Goal: Task Accomplishment & Management: Complete application form

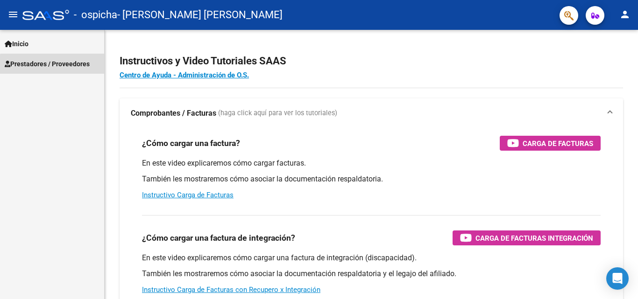
click at [56, 69] on link "Prestadores / Proveedores" at bounding box center [52, 64] width 104 height 20
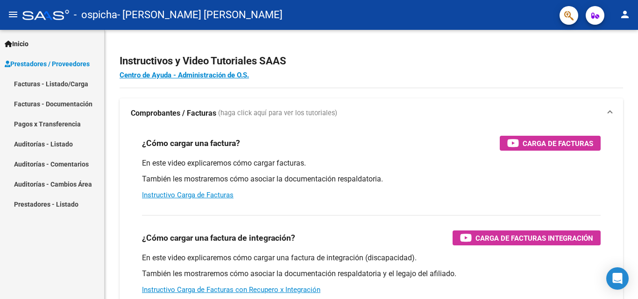
click at [56, 84] on link "Facturas - Listado/Carga" at bounding box center [52, 84] width 104 height 20
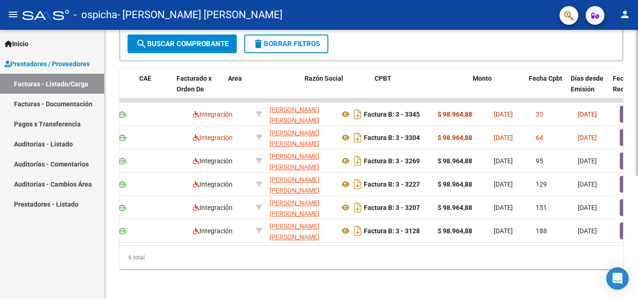
scroll to position [0, 25]
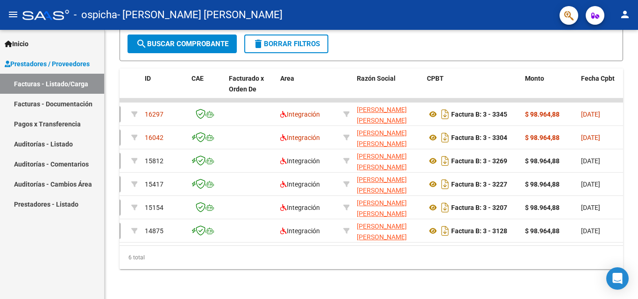
click at [53, 78] on link "Facturas - Listado/Carga" at bounding box center [52, 84] width 104 height 20
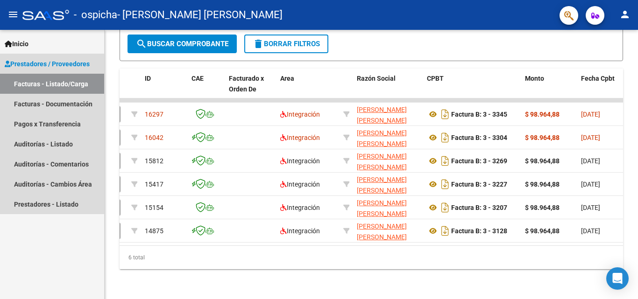
click at [55, 83] on link "Facturas - Listado/Carga" at bounding box center [52, 84] width 104 height 20
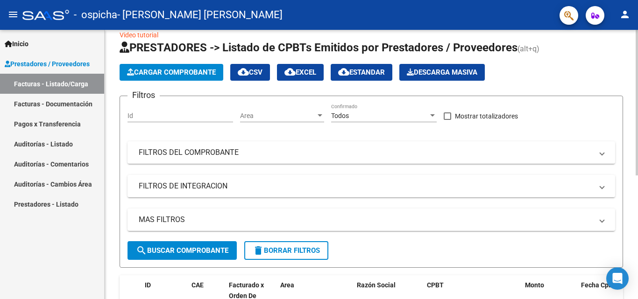
scroll to position [0, 0]
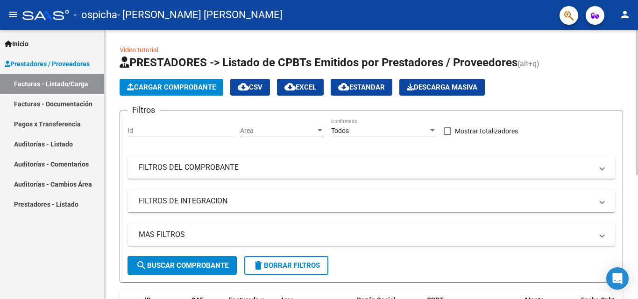
click at [164, 86] on span "Cargar Comprobante" at bounding box center [171, 87] width 89 height 8
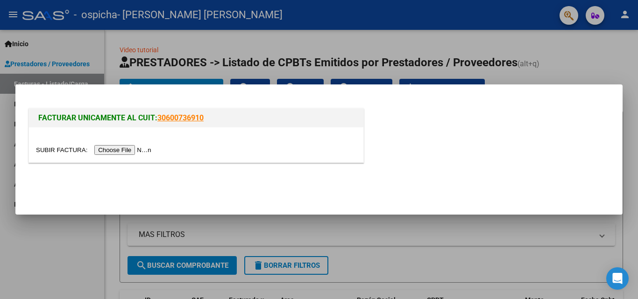
click at [134, 150] on input "file" at bounding box center [95, 150] width 118 height 10
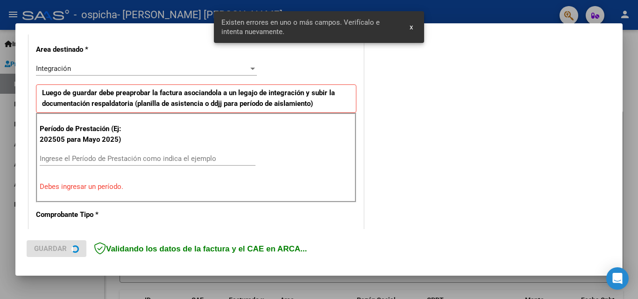
scroll to position [228, 0]
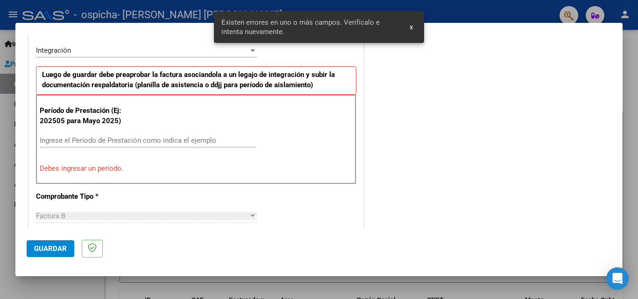
click at [87, 142] on input "Ingrese el Período de Prestación como indica el ejemplo" at bounding box center [148, 140] width 216 height 8
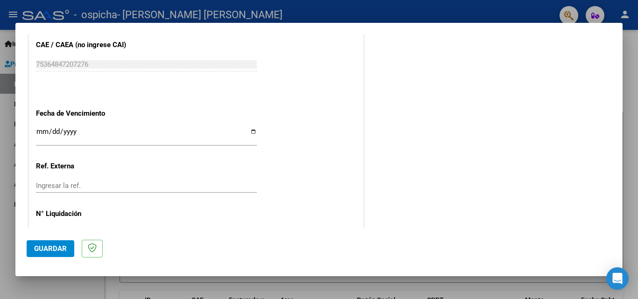
scroll to position [627, 0]
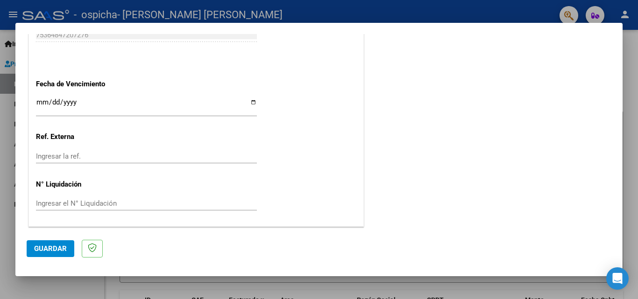
type input "202508"
click at [41, 102] on input "Ingresar la fecha" at bounding box center [146, 105] width 221 height 15
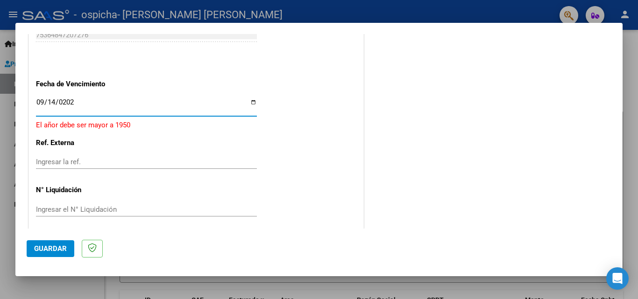
type input "[DATE]"
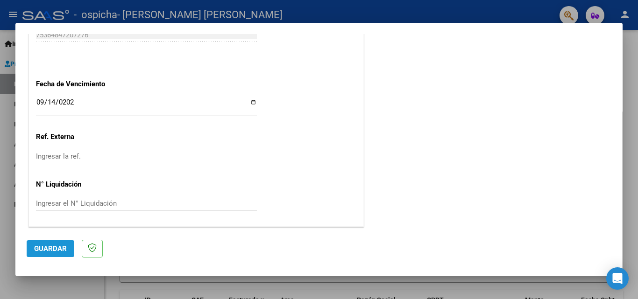
click at [55, 254] on button "Guardar" at bounding box center [51, 248] width 48 height 17
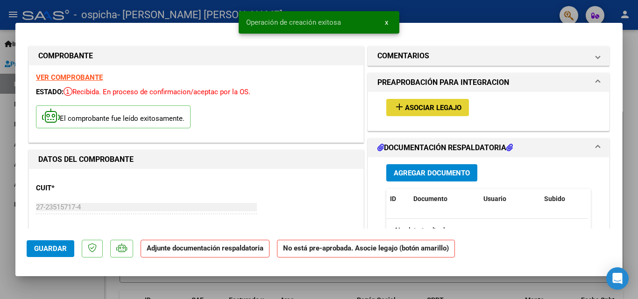
click at [428, 110] on span "Asociar Legajo" at bounding box center [433, 108] width 56 height 8
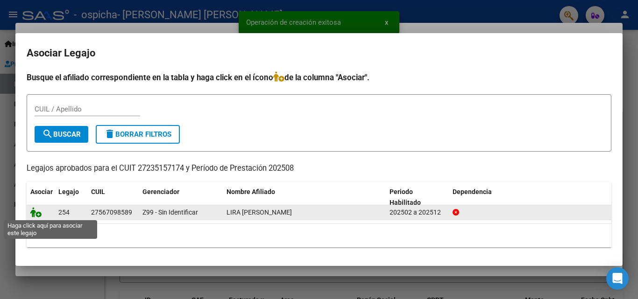
click at [36, 213] on icon at bounding box center [35, 212] width 11 height 10
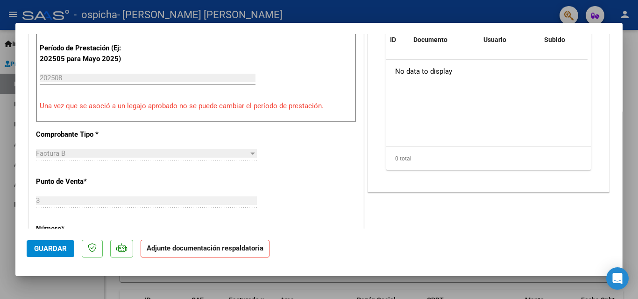
scroll to position [187, 0]
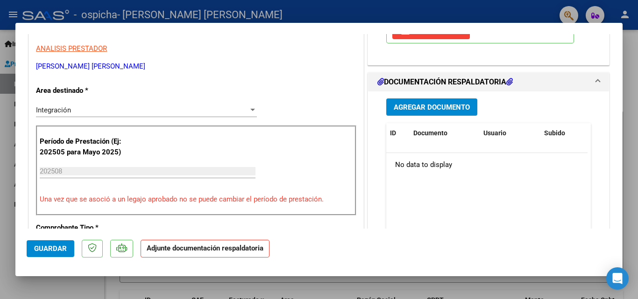
click at [428, 109] on span "Agregar Documento" at bounding box center [431, 107] width 76 height 8
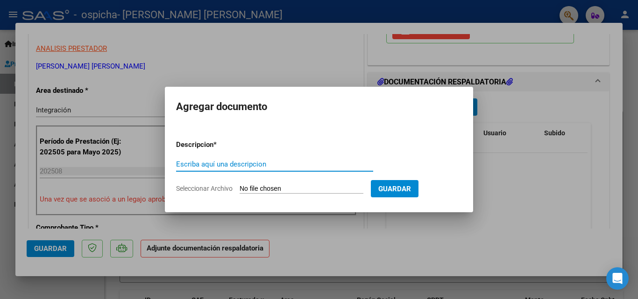
click at [183, 167] on input "Escriba aquí una descripcion" at bounding box center [274, 164] width 197 height 8
type input "PLANILLA DE ASISTENCIA"
click at [253, 188] on input "Seleccionar Archivo" at bounding box center [301, 189] width 124 height 9
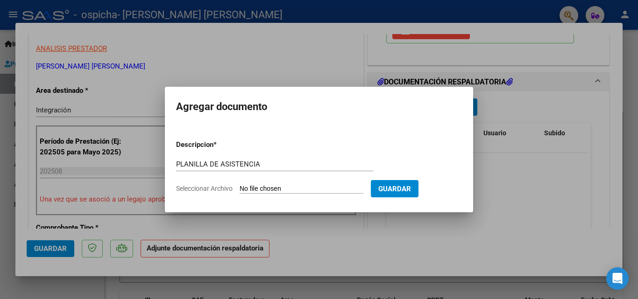
type input "C:\fakepath\Planilla Lira [PERSON_NAME] 2025.pdf"
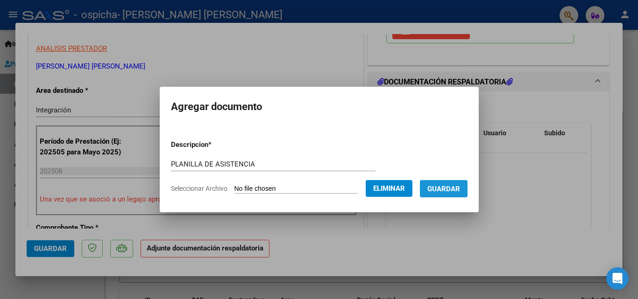
click at [448, 189] on span "Guardar" at bounding box center [443, 189] width 33 height 8
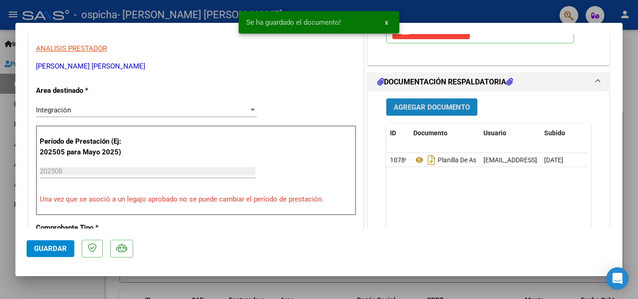
click at [419, 106] on span "Agregar Documento" at bounding box center [431, 107] width 76 height 8
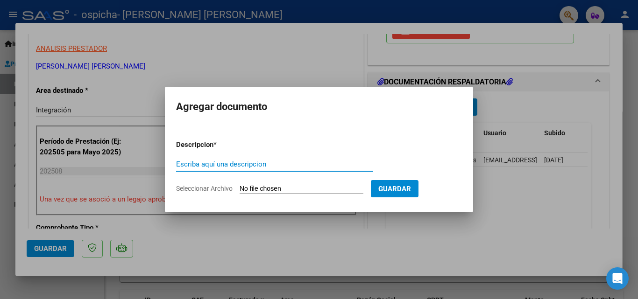
click at [238, 163] on input "Escriba aquí una descripcion" at bounding box center [274, 164] width 197 height 8
type input "u"
click at [177, 165] on input "UTORIZACION" at bounding box center [274, 164] width 197 height 8
type input "AUTORIZACION"
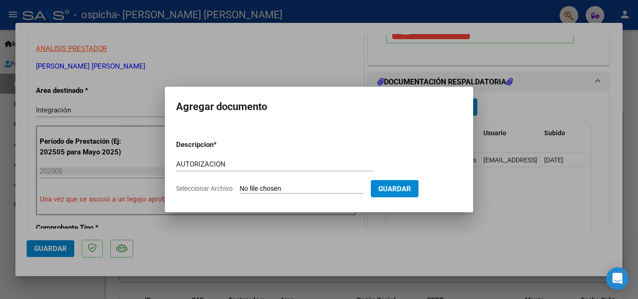
click at [267, 192] on input "Seleccionar Archivo" at bounding box center [301, 189] width 124 height 9
type input "C:\fakepath\AUTORIZACION LIRA [PERSON_NAME][GEOGRAPHIC_DATA] FEB A DIC 2025.pdf"
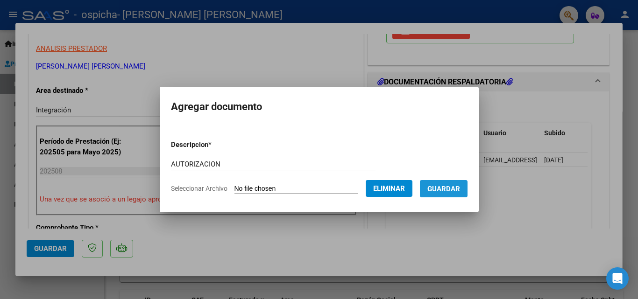
click at [436, 190] on button "Guardar" at bounding box center [444, 188] width 48 height 17
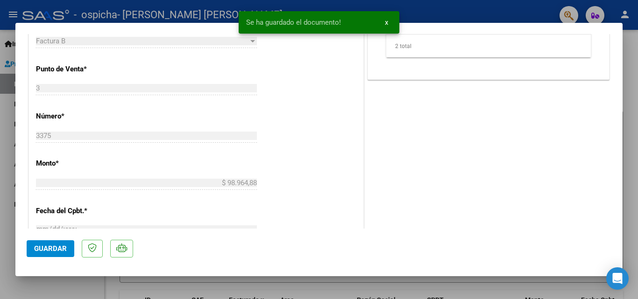
scroll to position [420, 0]
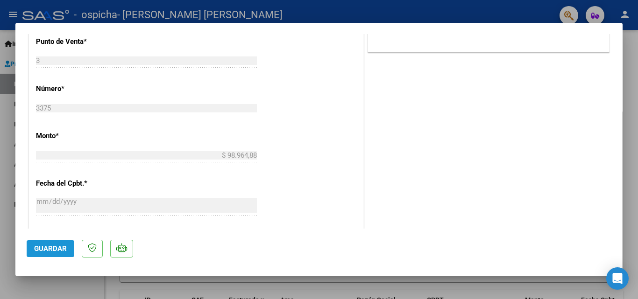
click at [53, 243] on button "Guardar" at bounding box center [51, 248] width 48 height 17
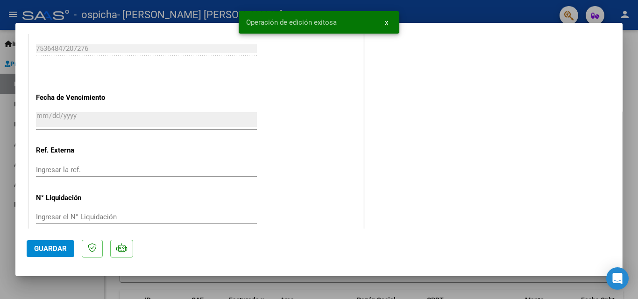
scroll to position [641, 0]
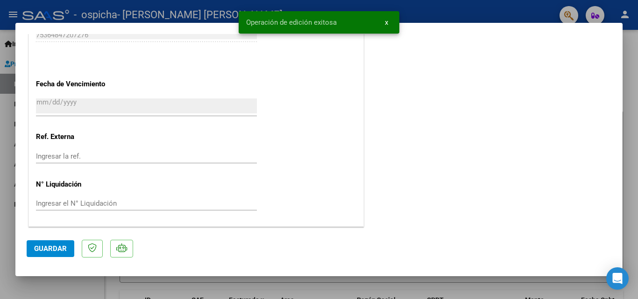
click at [63, 245] on span "Guardar" at bounding box center [50, 249] width 33 height 8
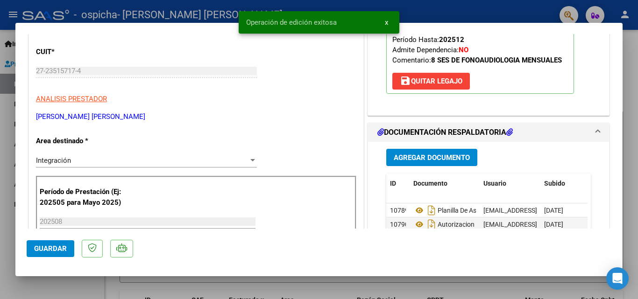
scroll to position [0, 0]
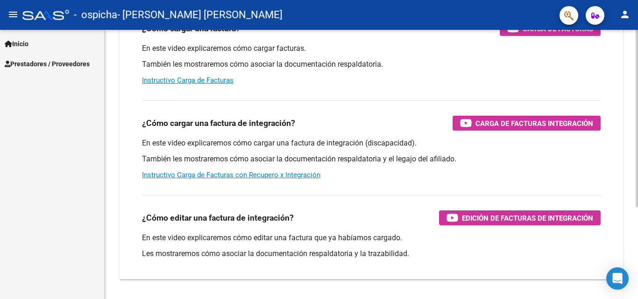
scroll to position [140, 0]
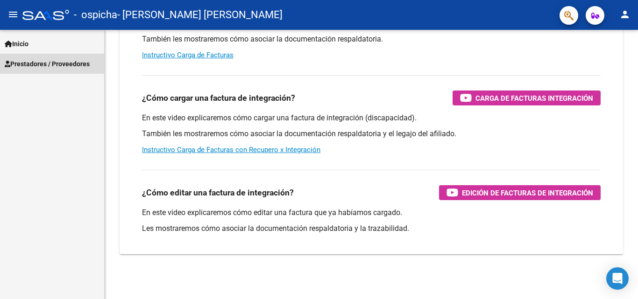
click at [63, 66] on span "Prestadores / Proveedores" at bounding box center [47, 64] width 85 height 10
click at [60, 67] on span "Prestadores / Proveedores" at bounding box center [47, 64] width 85 height 10
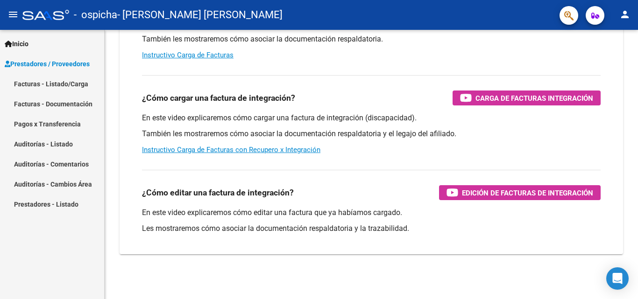
click at [58, 84] on link "Facturas - Listado/Carga" at bounding box center [52, 84] width 104 height 20
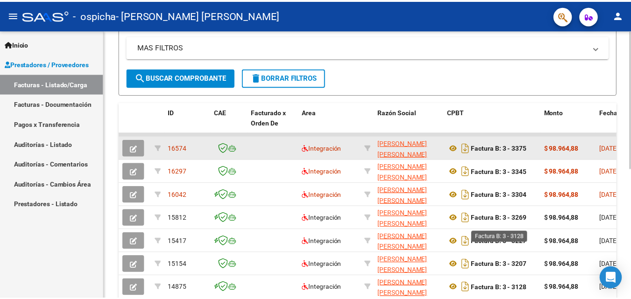
scroll to position [112, 0]
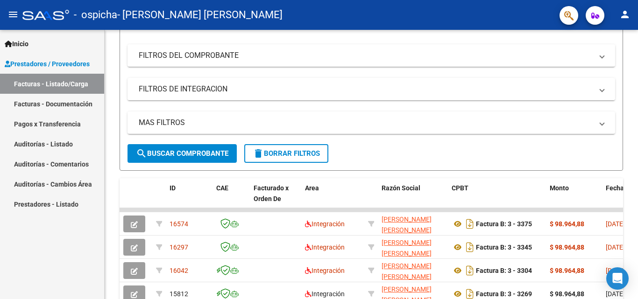
click at [625, 14] on mat-icon "person" at bounding box center [624, 14] width 11 height 11
click at [606, 63] on button "exit_to_app Salir" at bounding box center [605, 61] width 57 height 22
